Goal: Find specific page/section: Find specific page/section

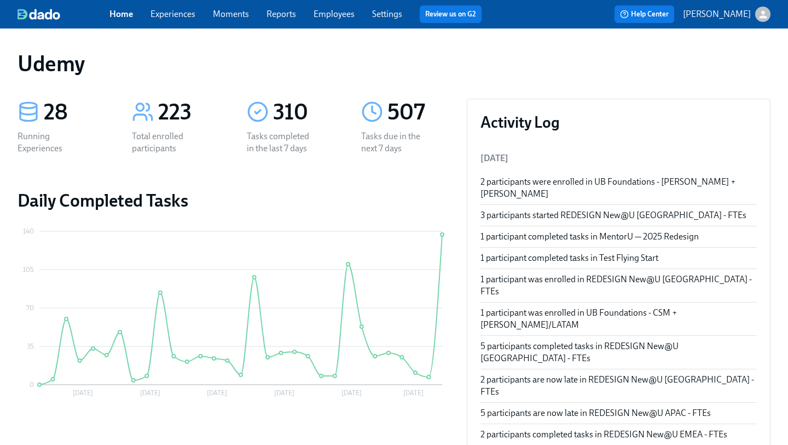
click at [174, 16] on link "Experiences" at bounding box center [173, 14] width 45 height 10
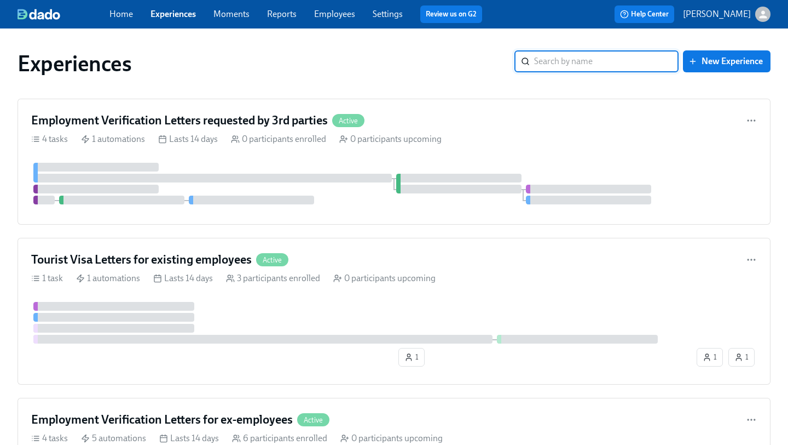
click at [593, 66] on input "search" at bounding box center [606, 61] width 145 height 22
type input "T"
type input "M"
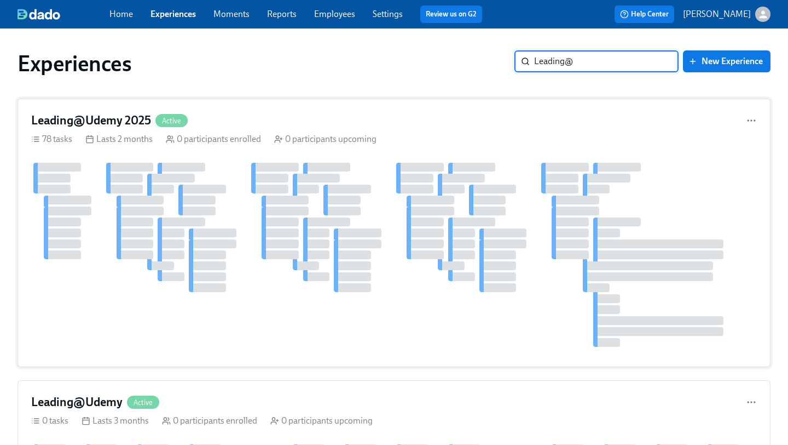
type input "Leading@"
click at [128, 123] on h4 "Leading@Udemy 2025" at bounding box center [91, 120] width 120 height 16
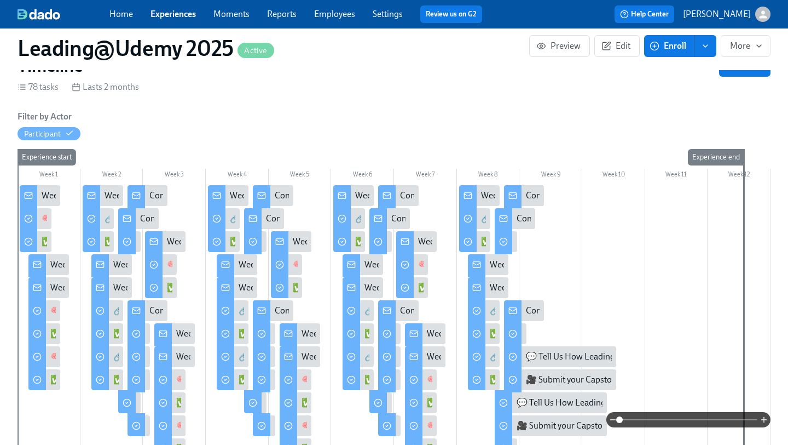
scroll to position [138, 0]
click at [346, 196] on rect at bounding box center [342, 196] width 7 height 6
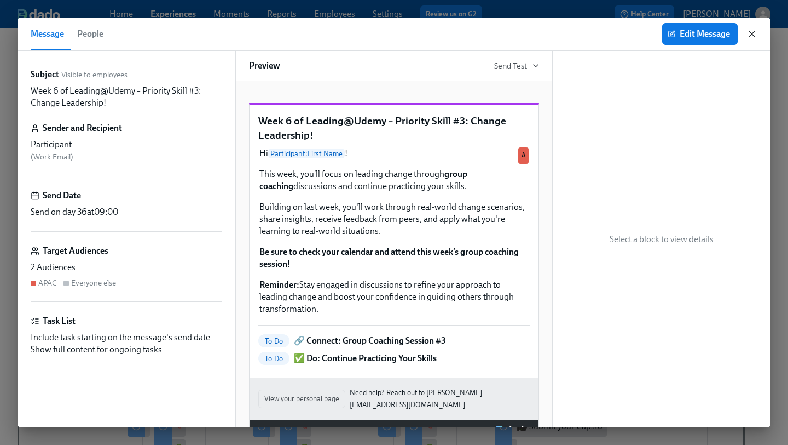
click at [757, 33] on icon "button" at bounding box center [752, 33] width 11 height 11
